Goal: Navigation & Orientation: Find specific page/section

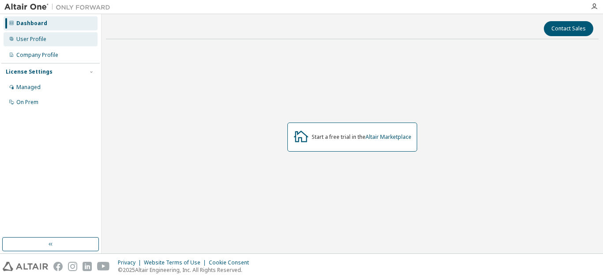
click at [41, 42] on div "User Profile" at bounding box center [31, 39] width 30 height 7
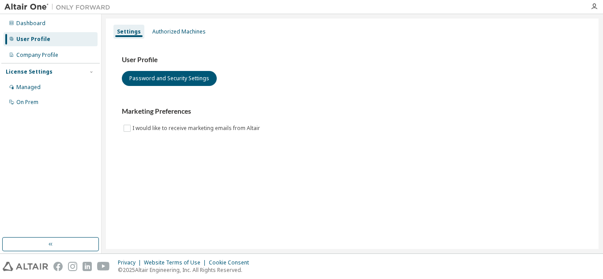
click at [41, 42] on div "User Profile" at bounding box center [33, 39] width 34 height 7
click at [38, 22] on div "Dashboard" at bounding box center [30, 23] width 29 height 7
